Goal: Transaction & Acquisition: Purchase product/service

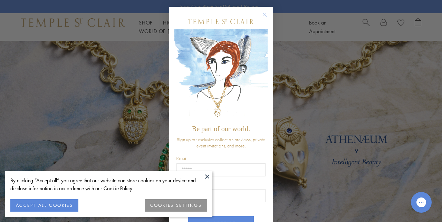
click at [263, 14] on circle "Close dialog" at bounding box center [265, 15] width 8 height 8
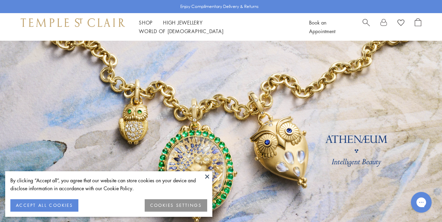
click at [264, 14] on div "Close dialog Be part of our world. Sign up for exclusive collection previews, p…" at bounding box center [220, 111] width 117 height 222
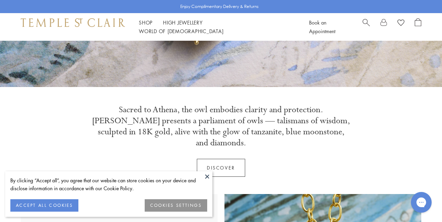
click at [207, 176] on button at bounding box center [207, 176] width 10 height 10
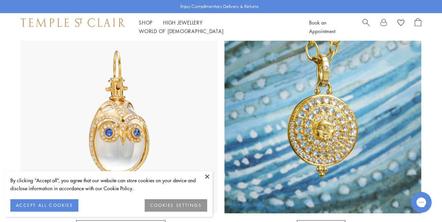
scroll to position [356, 0]
click at [208, 176] on button at bounding box center [207, 176] width 10 height 10
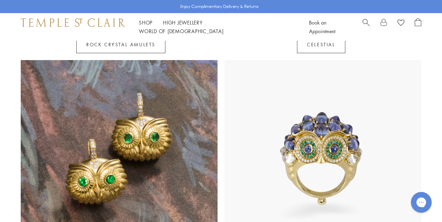
scroll to position [659, 0]
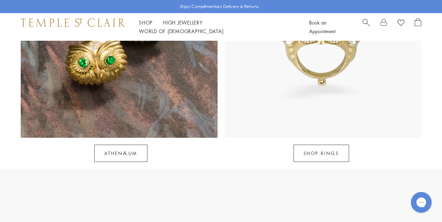
click at [162, 93] on img at bounding box center [119, 39] width 197 height 197
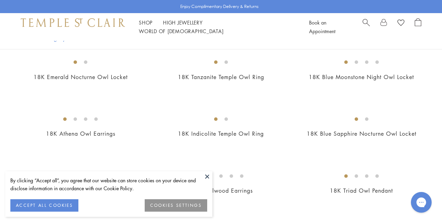
scroll to position [232, 0]
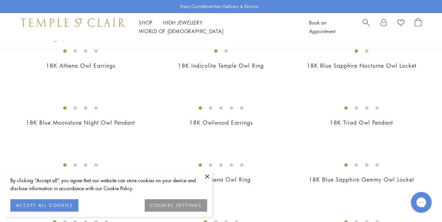
click at [207, 177] on button at bounding box center [207, 176] width 10 height 10
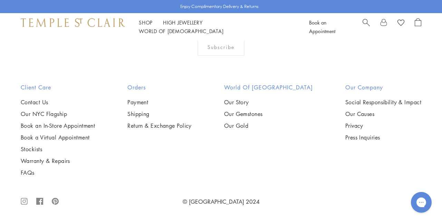
scroll to position [822, 0]
click at [0, 0] on img at bounding box center [0, 0] width 0 height 0
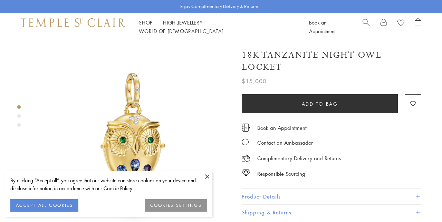
click at [315, 101] on span "Add to bag" at bounding box center [320, 104] width 36 height 8
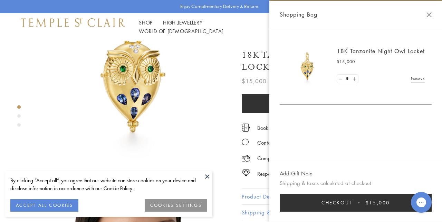
click at [354, 202] on button "Checkout $15,000" at bounding box center [356, 203] width 152 height 18
